Goal: Information Seeking & Learning: Understand process/instructions

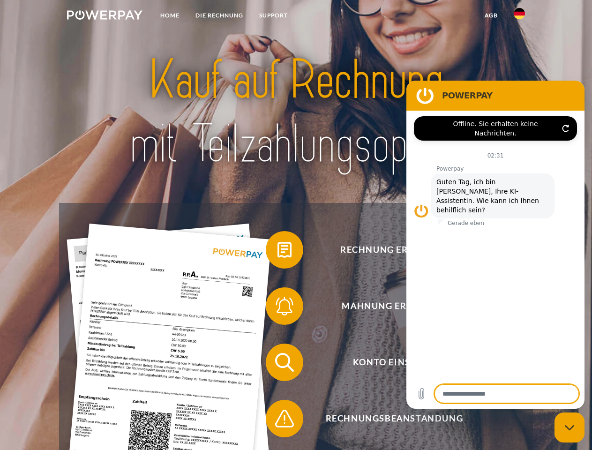
click at [104, 16] on img at bounding box center [104, 14] width 75 height 9
click at [519, 16] on img at bounding box center [518, 13] width 11 height 11
click at [491, 15] on link "agb" at bounding box center [490, 15] width 29 height 17
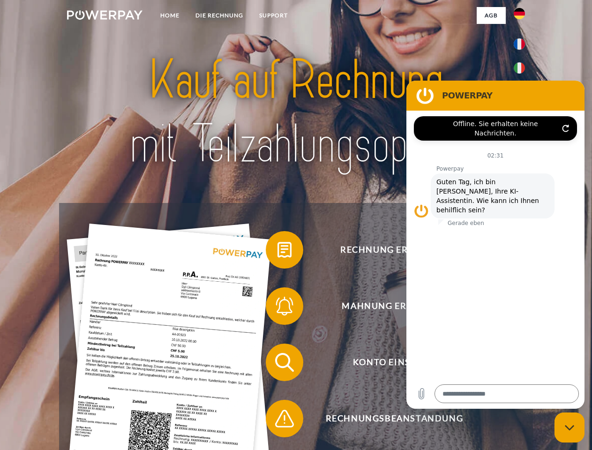
click at [277, 252] on span at bounding box center [270, 249] width 47 height 47
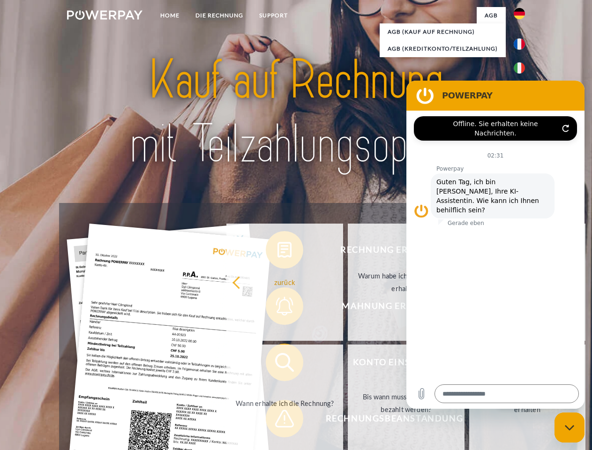
click at [277, 308] on div "Rechnung erhalten? Mahnung erhalten? Konto einsehen" at bounding box center [295, 390] width 473 height 375
click at [348, 364] on link "Bis wann muss die Rechnung bezahlt werden?" at bounding box center [406, 402] width 117 height 117
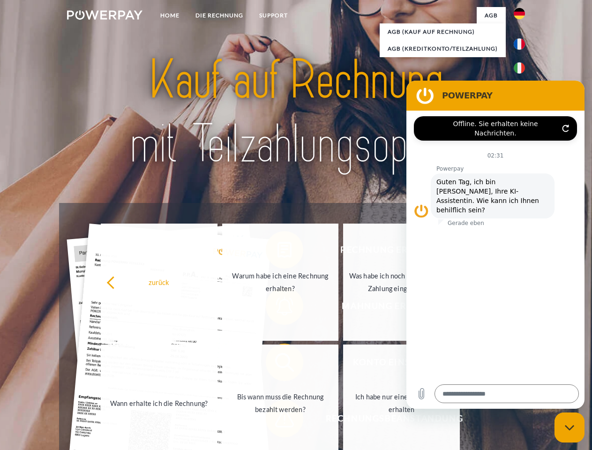
click at [277, 420] on span at bounding box center [270, 418] width 47 height 47
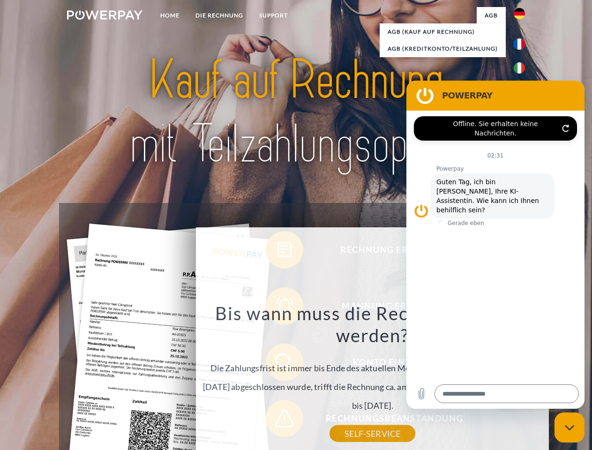
click at [569, 427] on icon "Messaging-Fenster schließen" at bounding box center [570, 427] width 10 height 6
type textarea "*"
